Goal: Check status: Check status

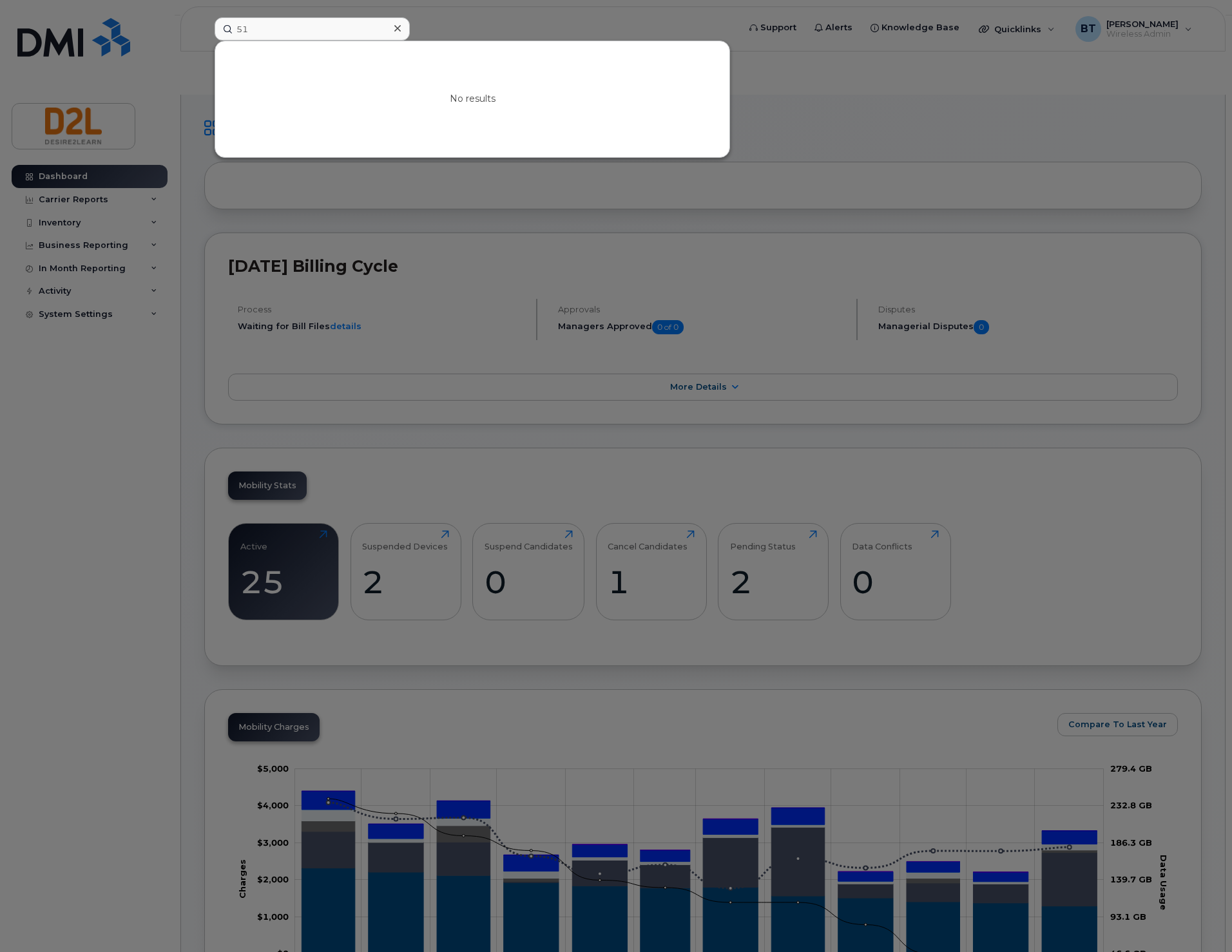
type input "5"
type input "4032"
click at [949, 89] on div at bounding box center [616, 476] width 1232 height 952
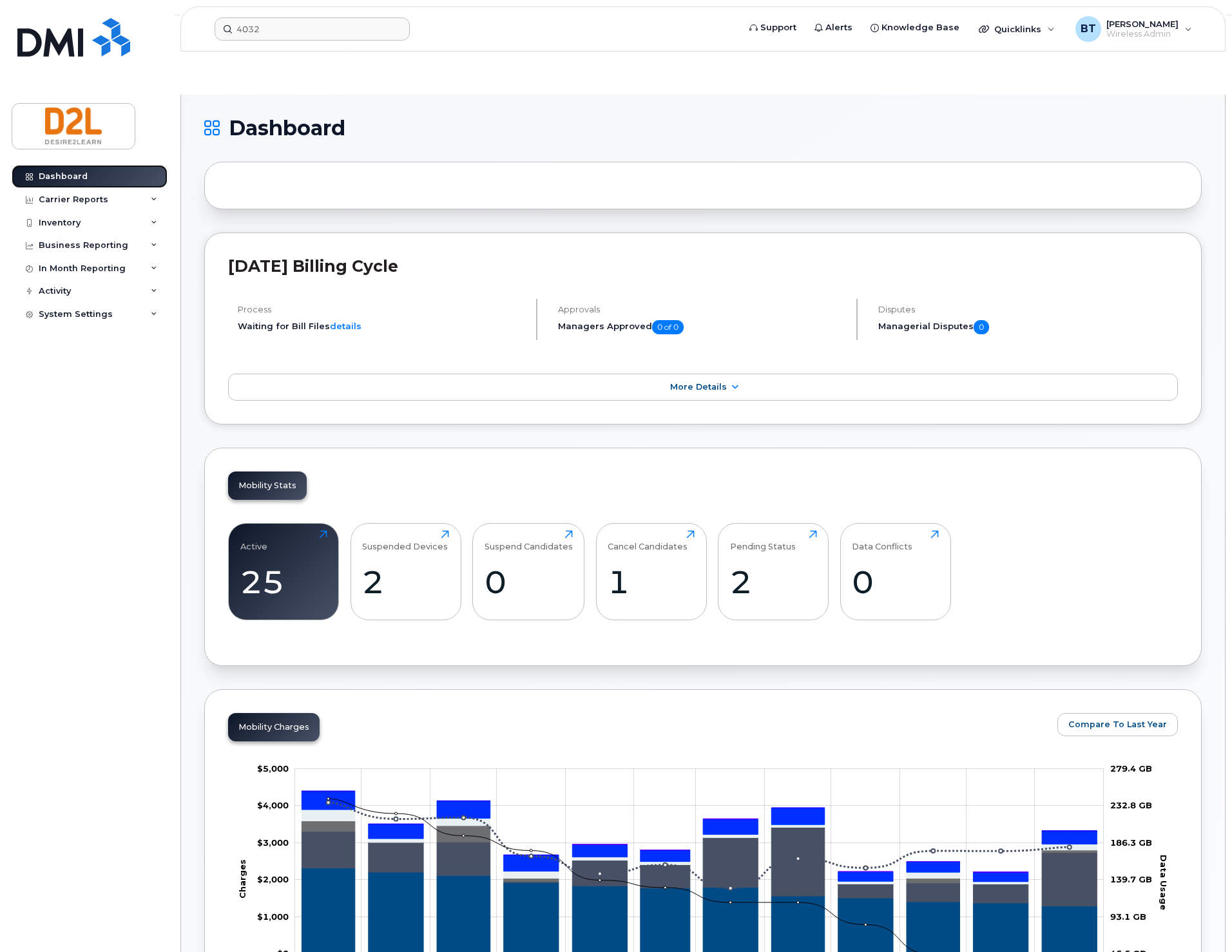
click at [75, 173] on div "Dashboard" at bounding box center [63, 176] width 49 height 11
